Goal: Transaction & Acquisition: Book appointment/travel/reservation

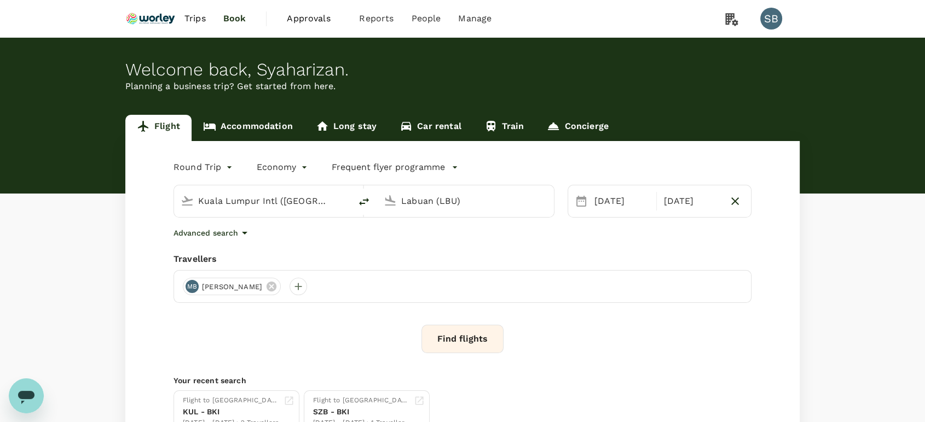
click at [417, 207] on input "Labuan (LBU)" at bounding box center [466, 201] width 130 height 17
click at [416, 244] on p "Penang Intl" at bounding box center [482, 244] width 192 height 11
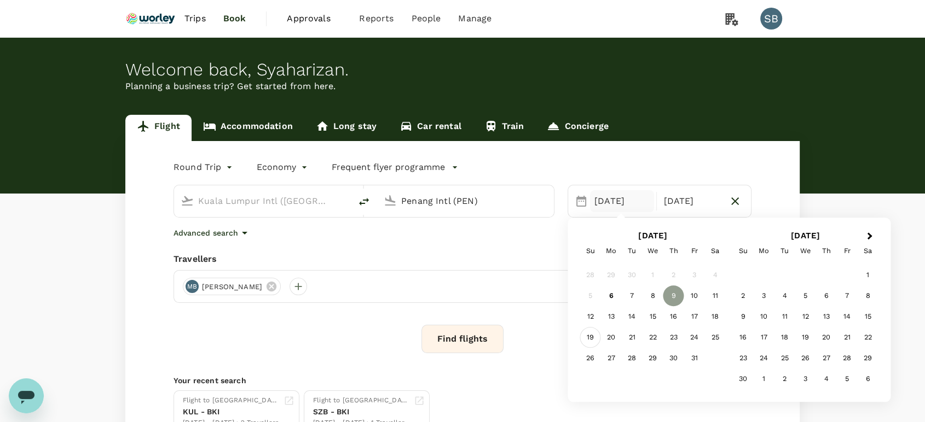
type input "Penang Intl (PEN)"
click at [596, 334] on div "19" at bounding box center [590, 338] width 21 height 21
click at [629, 336] on div "21" at bounding box center [631, 338] width 21 height 21
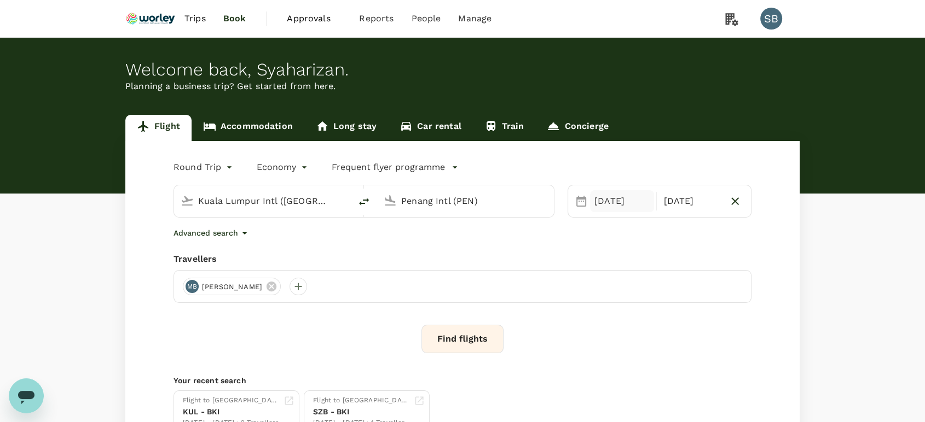
click at [606, 202] on div "[DATE]" at bounding box center [622, 201] width 64 height 22
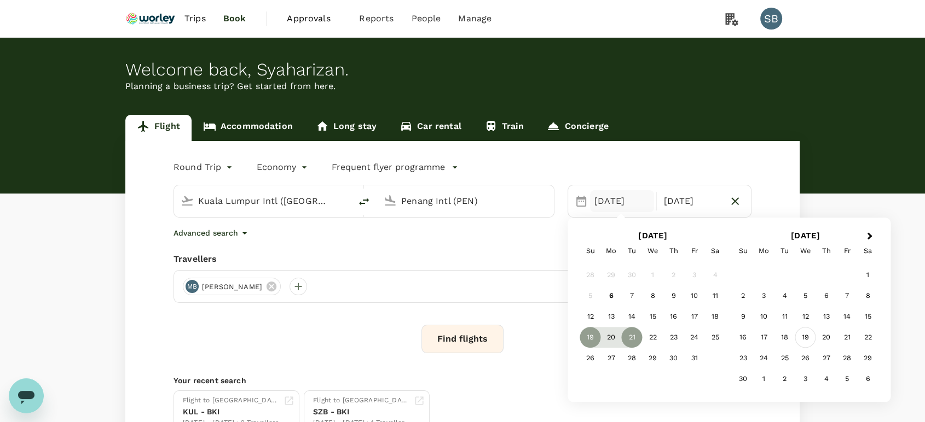
click at [809, 339] on div "19" at bounding box center [805, 338] width 21 height 21
click at [698, 339] on div "21" at bounding box center [694, 338] width 21 height 21
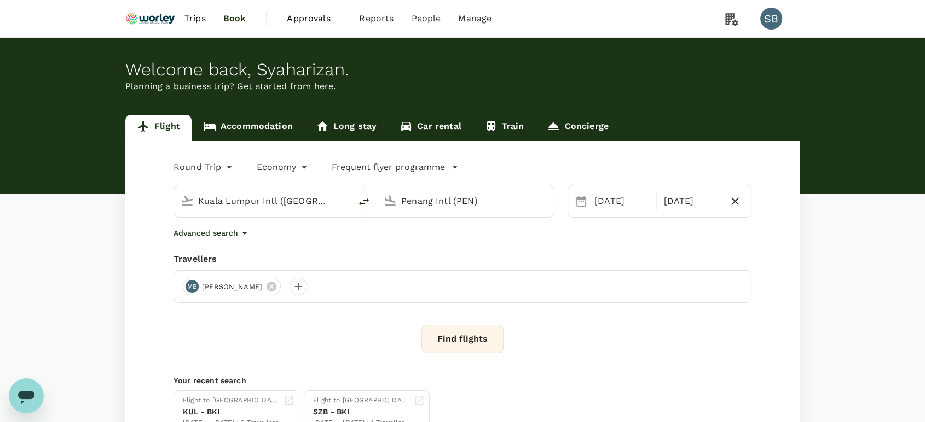
click at [463, 346] on button "Find flights" at bounding box center [462, 339] width 82 height 28
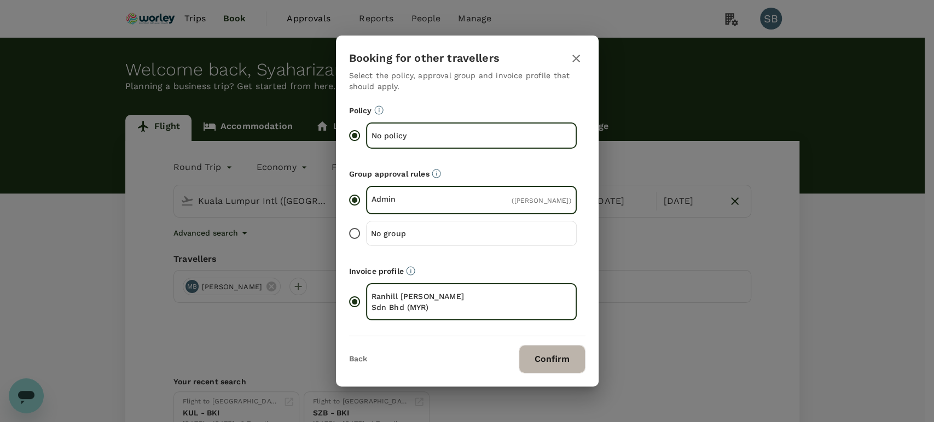
click at [538, 361] on button "Confirm" at bounding box center [552, 359] width 67 height 28
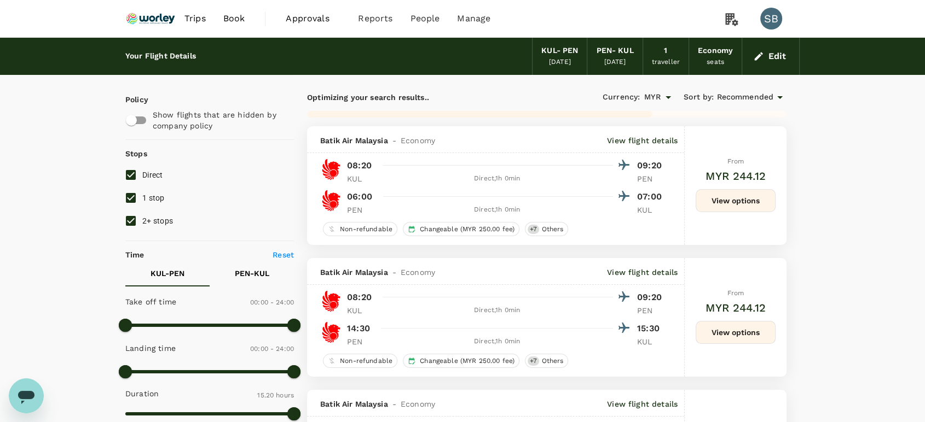
click at [133, 222] on input "2+ stops" at bounding box center [130, 221] width 23 height 23
checkbox input "false"
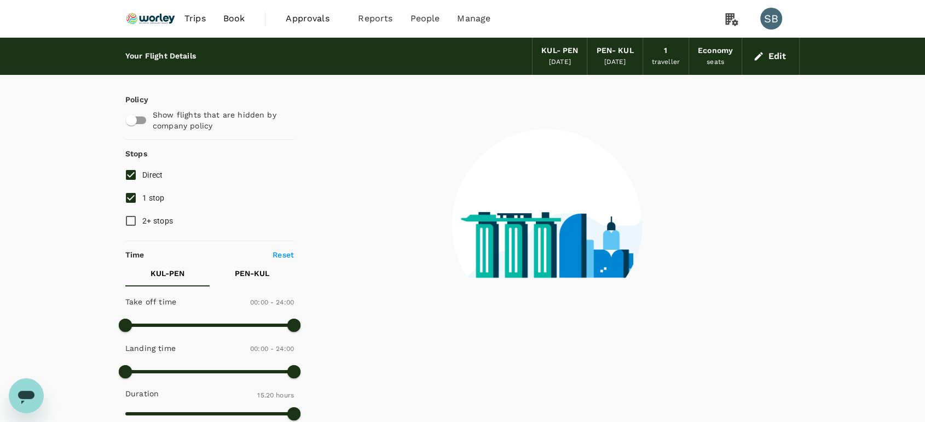
click at [130, 199] on input "1 stop" at bounding box center [130, 198] width 23 height 23
checkbox input "false"
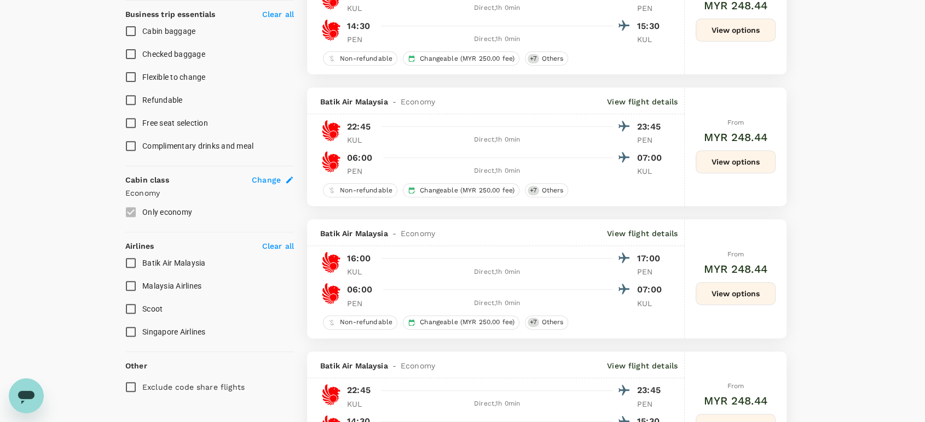
scroll to position [486, 0]
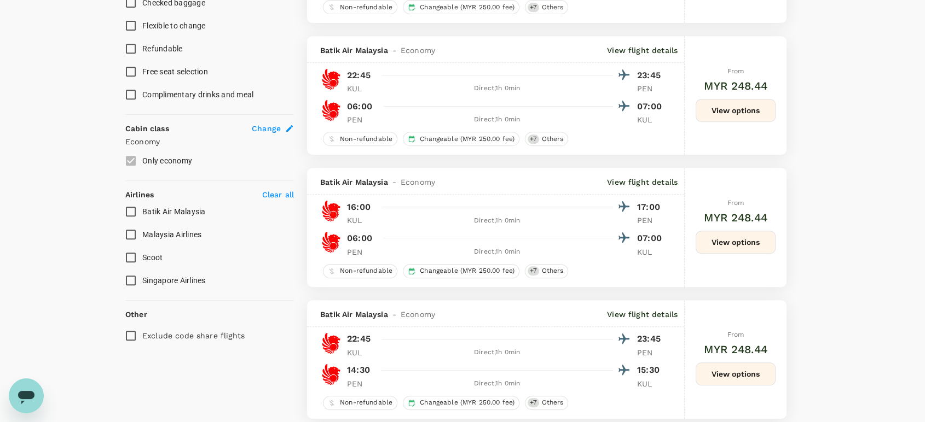
click at [131, 229] on input "Malaysia Airlines" at bounding box center [130, 234] width 23 height 23
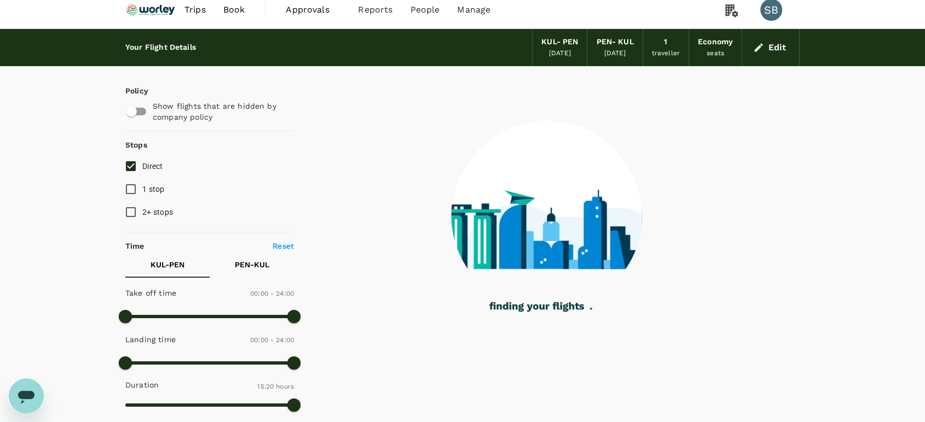
scroll to position [0, 0]
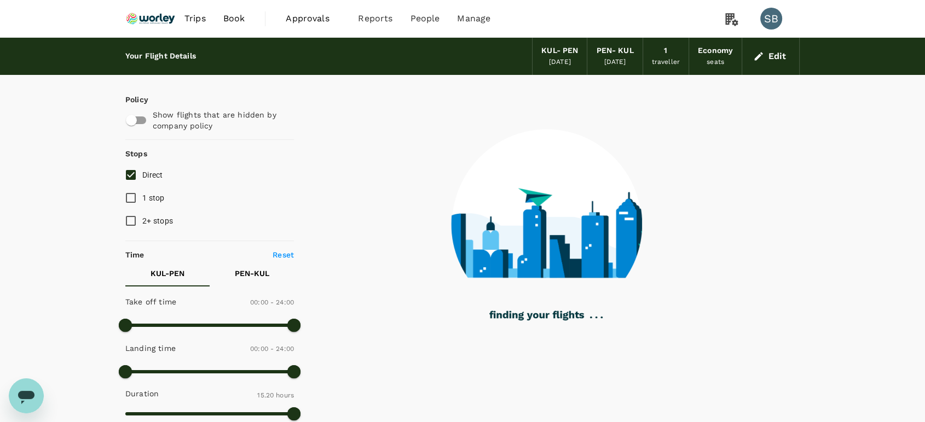
checkbox input "false"
checkbox input "true"
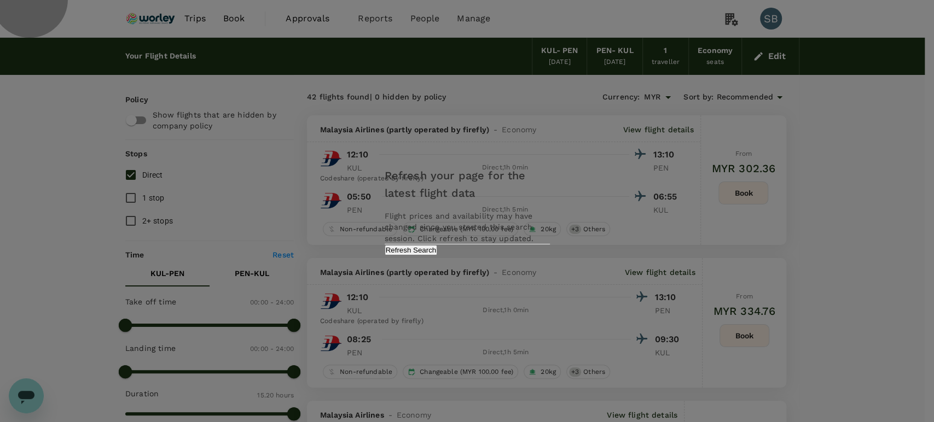
click at [438, 255] on button "Refresh Search" at bounding box center [411, 250] width 53 height 10
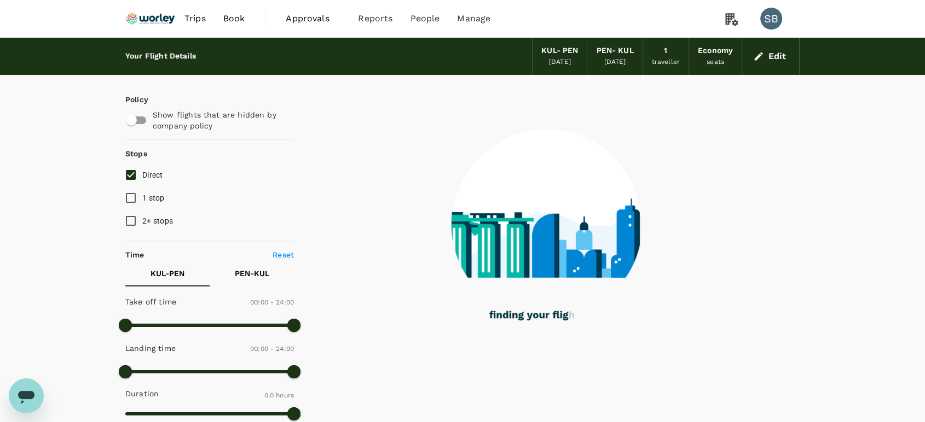
click at [159, 18] on img at bounding box center [150, 19] width 50 height 24
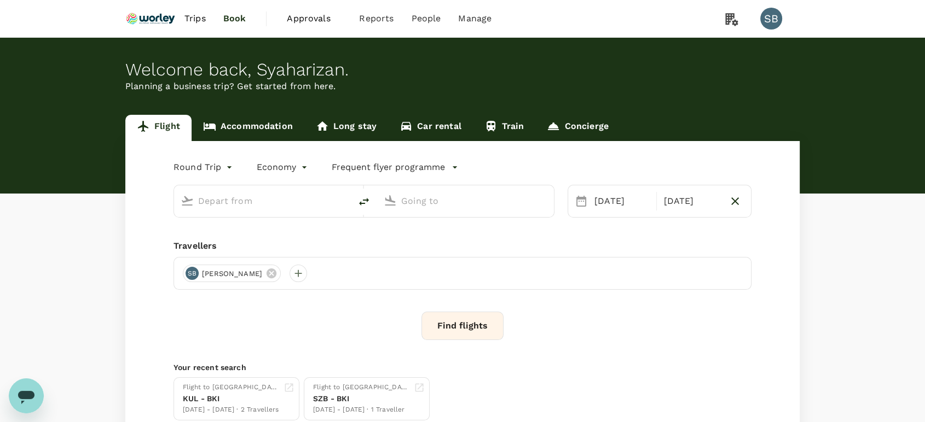
type input "Kuala Lumpur Intl ([GEOGRAPHIC_DATA])"
type input "Penang Intl (PEN)"
type input "Kuala Lumpur Intl ([GEOGRAPHIC_DATA])"
type input "Penang Intl (PEN)"
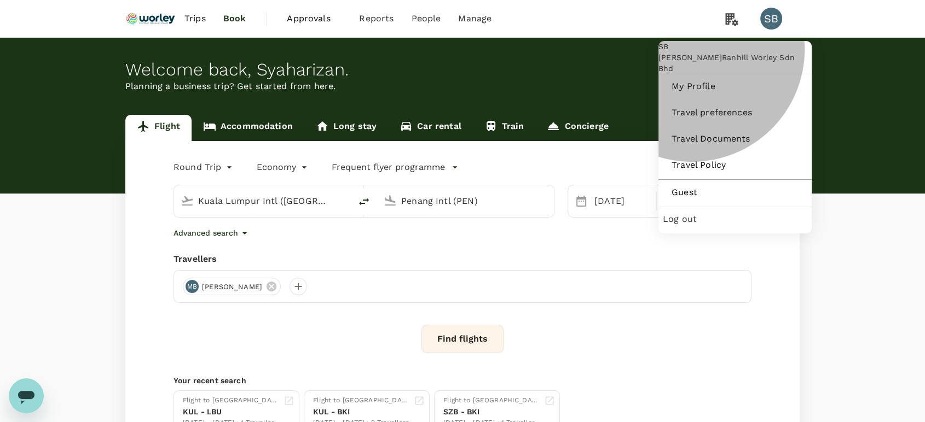
click at [696, 226] on span "Log out" at bounding box center [734, 219] width 144 height 13
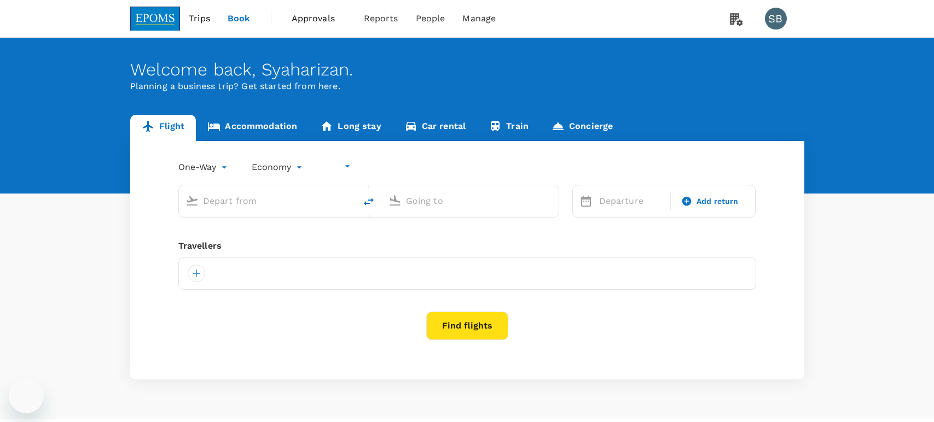
type input "undefined, undefined (any)"
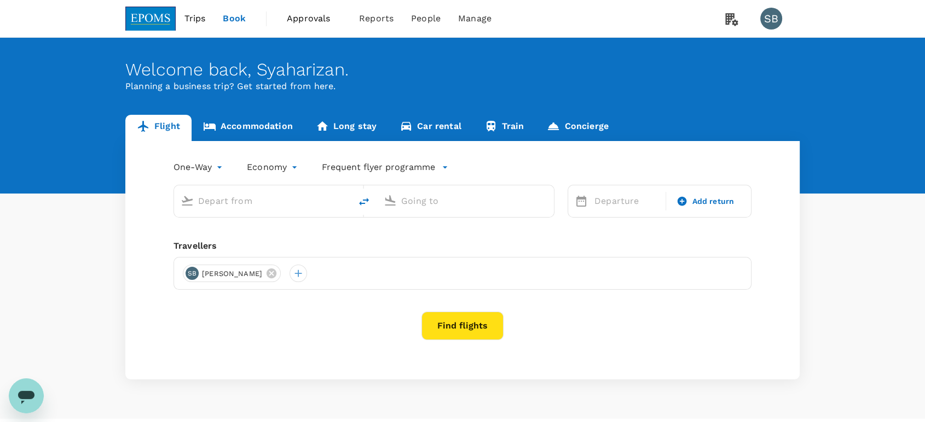
type input "roundtrip"
type input "Kuala Terengganu (TGG)"
type input "Kuala Lumpur Intl ([GEOGRAPHIC_DATA])"
